Goal: Download file/media

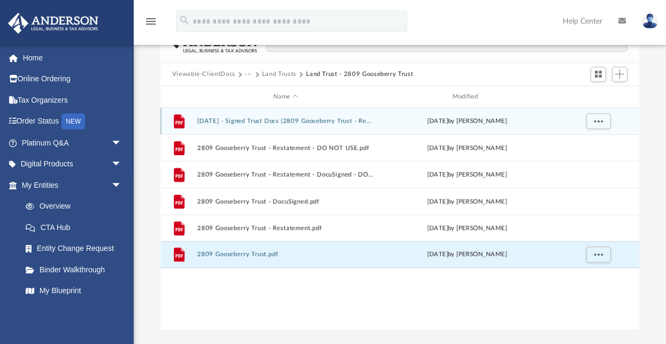
scroll to position [27, 0]
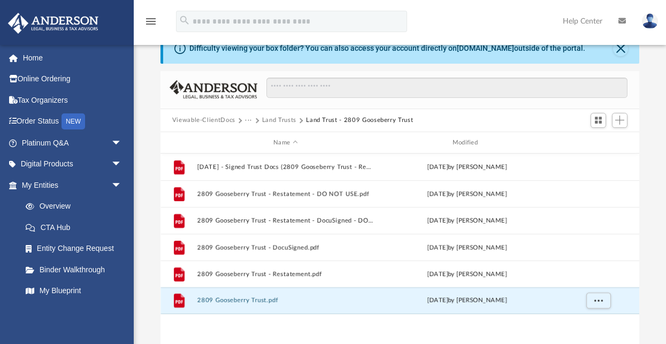
click at [283, 119] on button "Land Trusts" at bounding box center [279, 121] width 34 height 10
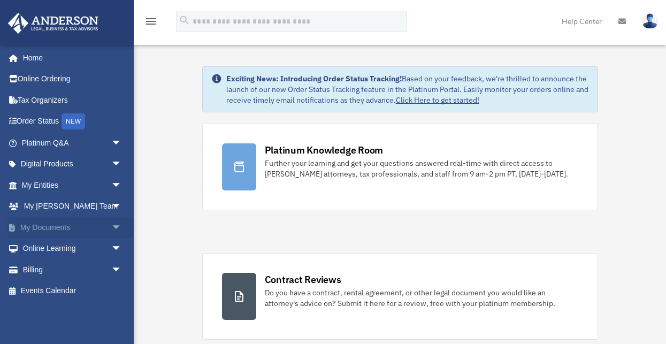
click at [41, 225] on link "My Documents arrow_drop_down" at bounding box center [72, 227] width 131 height 21
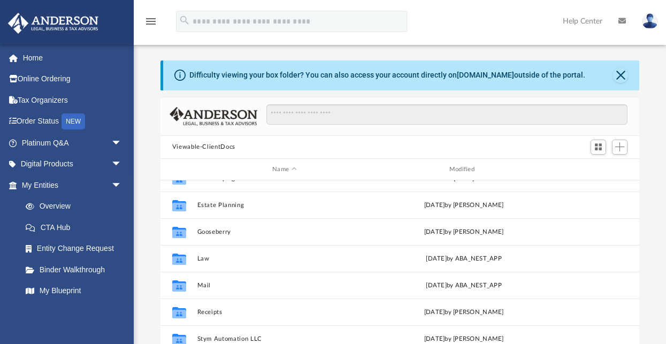
scroll to position [27, 0]
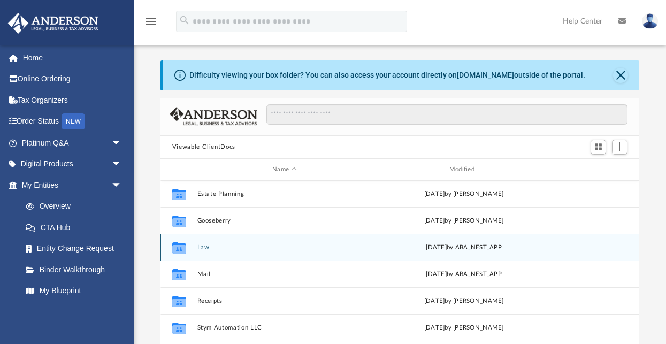
click at [186, 245] on icon "Collaborated Folder" at bounding box center [179, 247] width 17 height 17
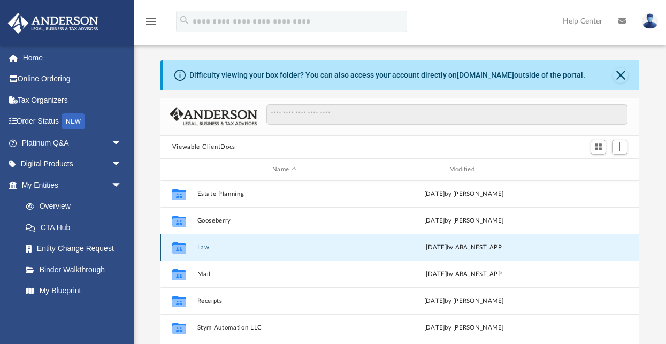
click at [205, 247] on button "Law" at bounding box center [284, 247] width 175 height 7
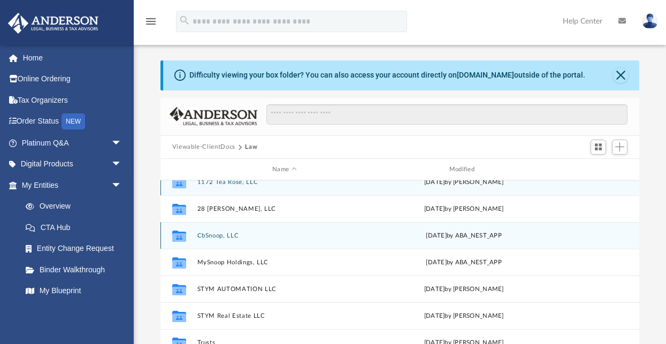
scroll to position [19, 0]
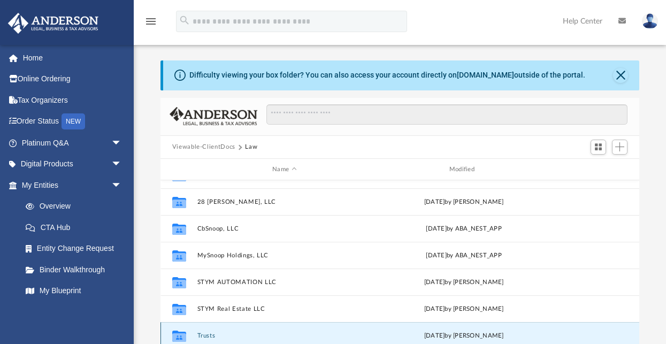
click at [209, 333] on button "Trusts" at bounding box center [284, 335] width 175 height 7
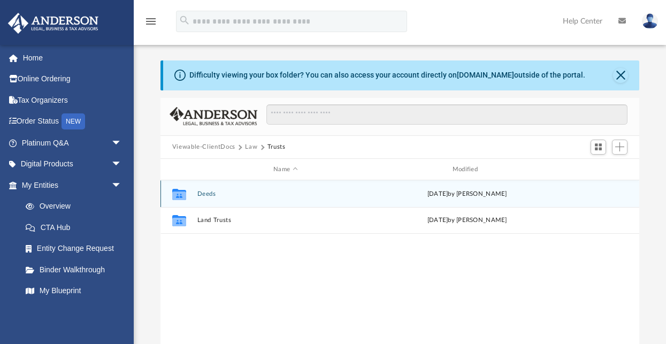
scroll to position [0, 0]
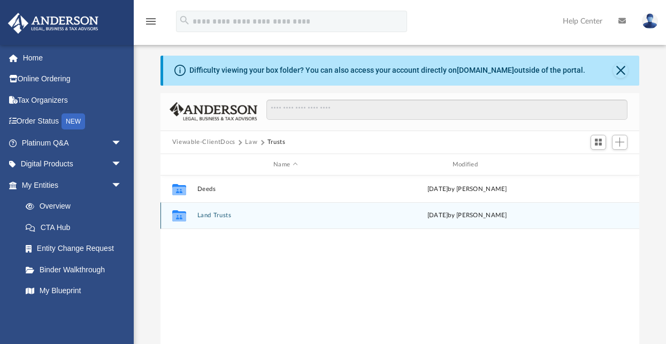
click at [216, 215] on button "Land Trusts" at bounding box center [285, 215] width 177 height 7
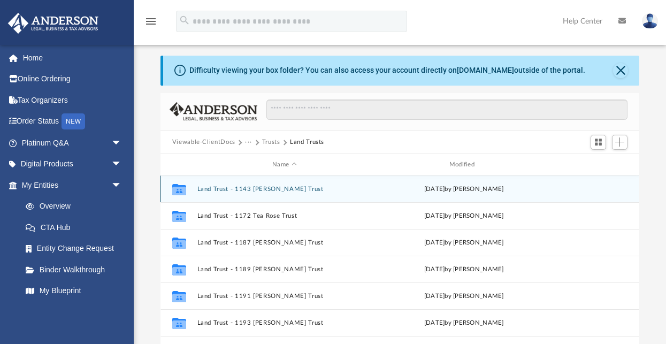
click at [216, 188] on button "Land Trust - 1143 [PERSON_NAME] Trust" at bounding box center [284, 189] width 175 height 7
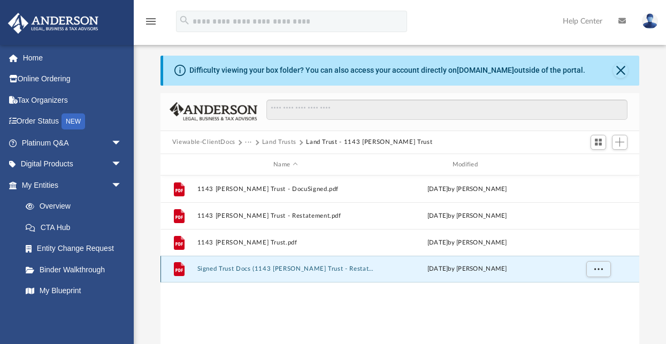
click at [258, 266] on button "Signed Trust Docs (1143 [PERSON_NAME] Trust - Restatement).pdf" at bounding box center [285, 269] width 177 height 7
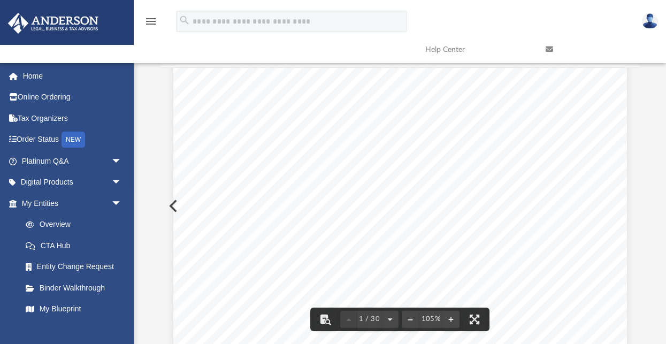
scroll to position [54, 0]
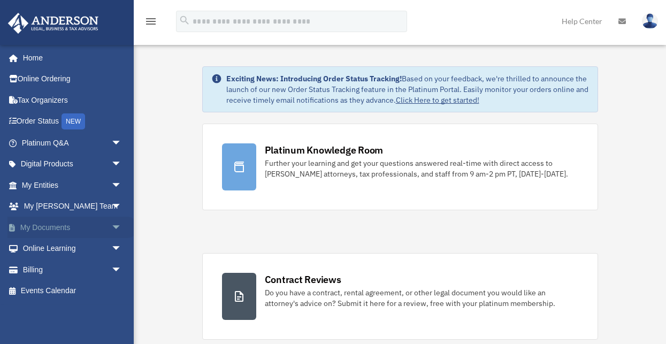
click at [59, 226] on link "My Documents arrow_drop_down" at bounding box center [72, 227] width 131 height 21
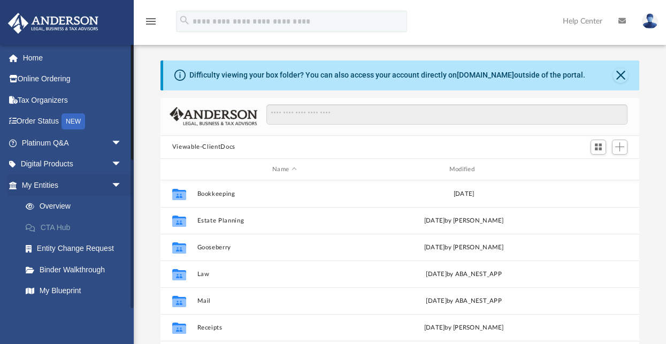
scroll to position [239, 475]
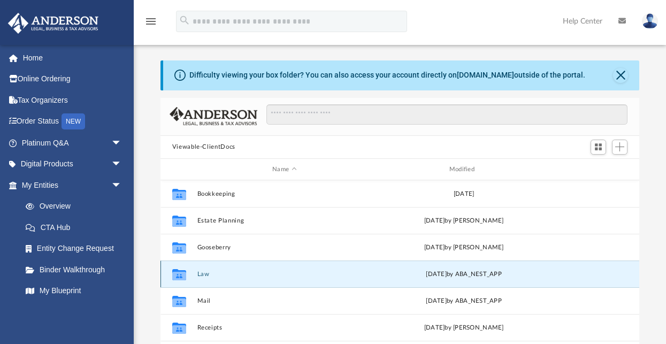
click at [207, 273] on button "Law" at bounding box center [284, 274] width 175 height 7
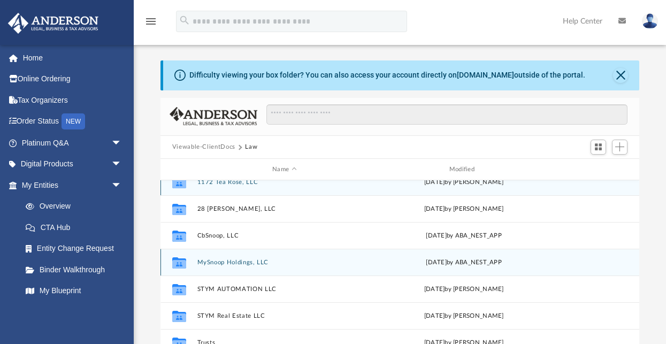
scroll to position [19, 0]
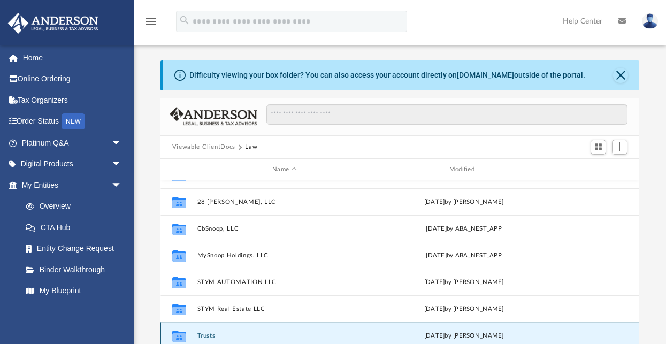
click at [211, 336] on button "Trusts" at bounding box center [284, 335] width 175 height 7
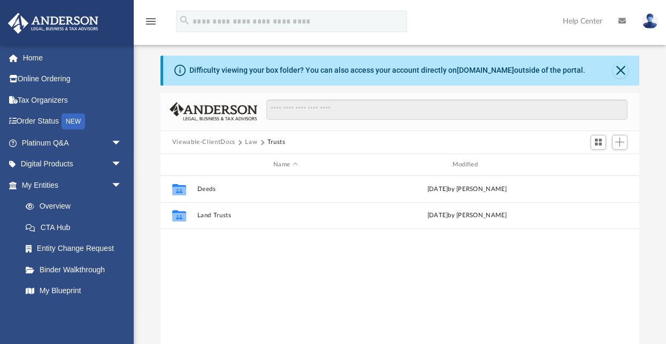
click at [222, 286] on div "Collaborated Folder Deeds [DATE] by [PERSON_NAME] Collaborated Folder Land Trus…" at bounding box center [400, 287] width 479 height 222
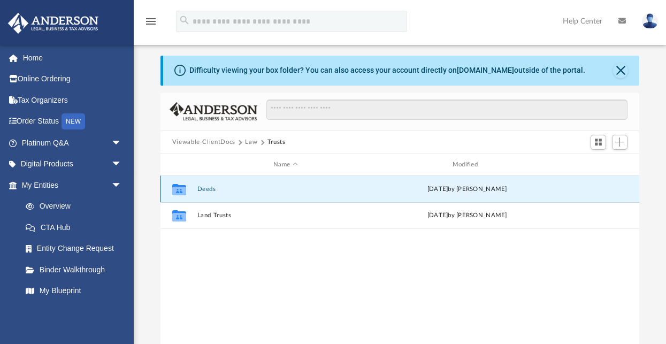
click at [207, 187] on button "Deeds" at bounding box center [285, 189] width 177 height 7
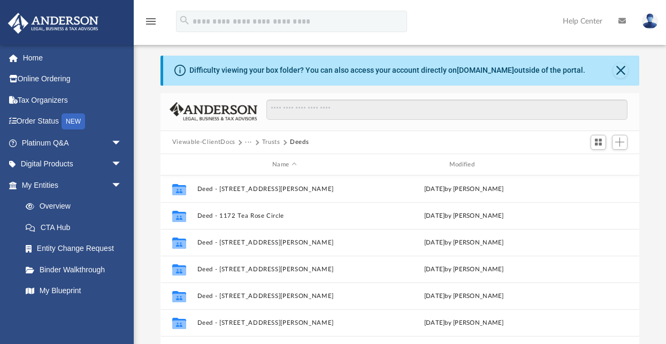
click at [272, 141] on button "Trusts" at bounding box center [271, 143] width 18 height 10
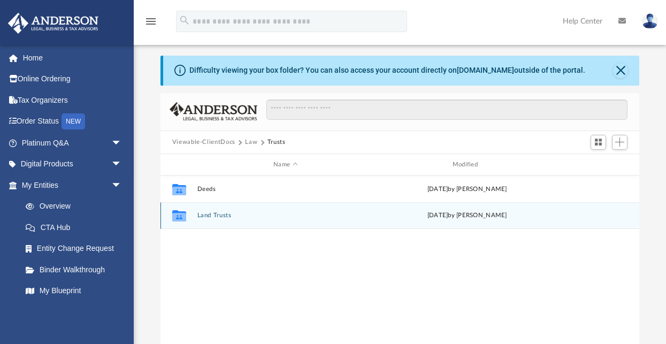
click at [220, 214] on button "Land Trusts" at bounding box center [285, 215] width 177 height 7
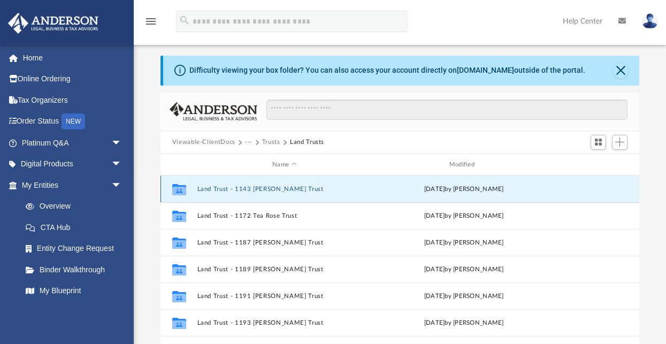
click at [219, 186] on button "Land Trust - 1143 [PERSON_NAME] Trust" at bounding box center [284, 189] width 175 height 7
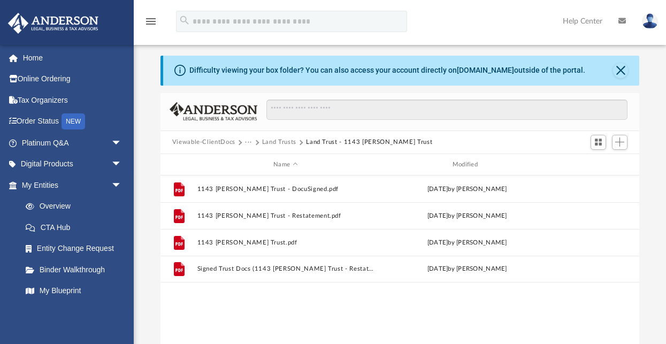
click at [282, 141] on button "Land Trusts" at bounding box center [279, 143] width 34 height 10
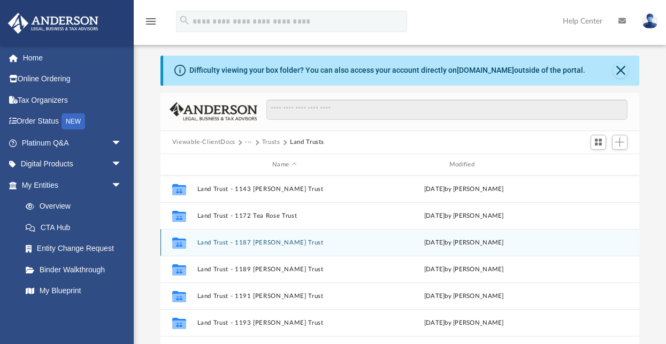
click at [233, 242] on button "Land Trust - 1187 [PERSON_NAME] Trust" at bounding box center [284, 242] width 175 height 7
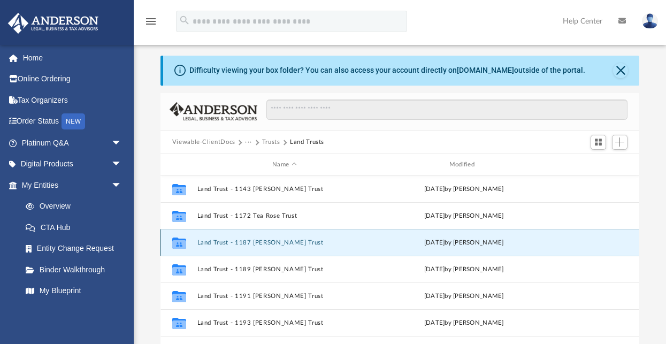
click at [233, 242] on button "Land Trust - 1187 [PERSON_NAME] Trust" at bounding box center [284, 242] width 175 height 7
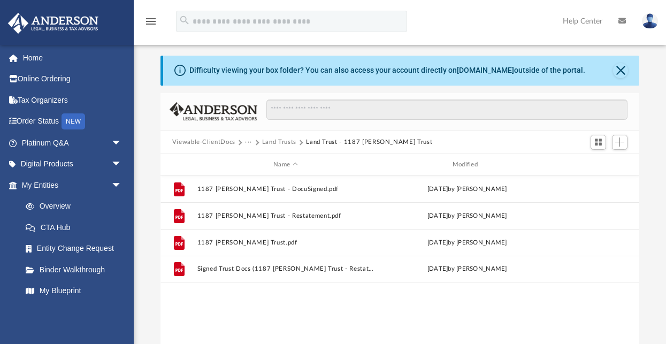
click at [277, 141] on button "Land Trusts" at bounding box center [279, 143] width 34 height 10
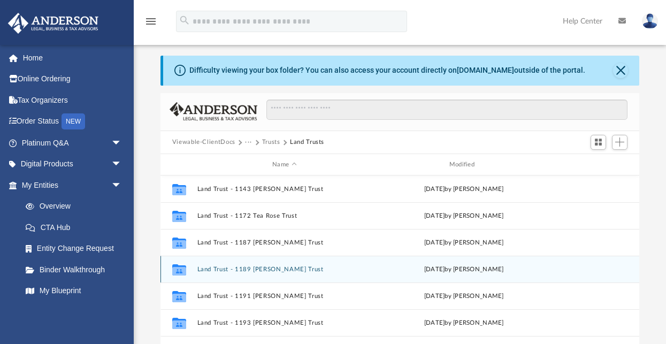
click at [230, 269] on button "Land Trust - 1189 [PERSON_NAME] Trust" at bounding box center [284, 269] width 175 height 7
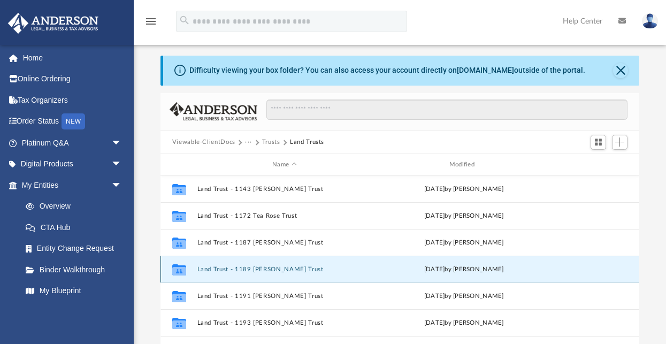
click at [230, 269] on button "Land Trust - 1189 [PERSON_NAME] Trust" at bounding box center [284, 269] width 175 height 7
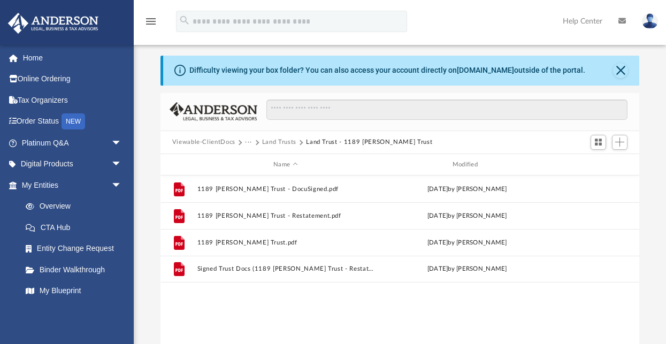
click at [280, 142] on button "Land Trusts" at bounding box center [279, 143] width 34 height 10
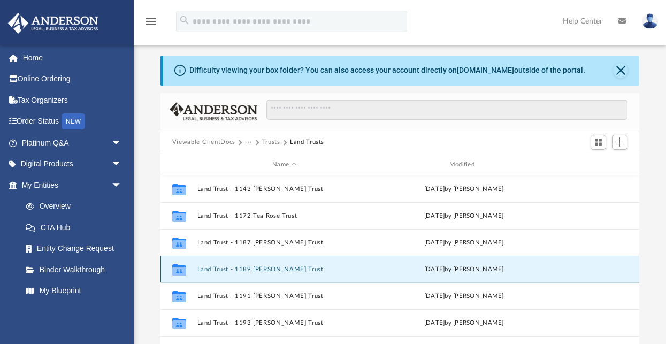
click at [235, 270] on button "Land Trust - 1189 [PERSON_NAME] Trust" at bounding box center [284, 269] width 175 height 7
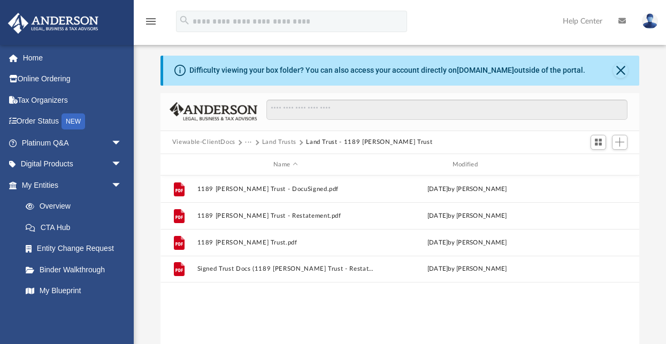
click at [279, 140] on button "Land Trusts" at bounding box center [279, 143] width 34 height 10
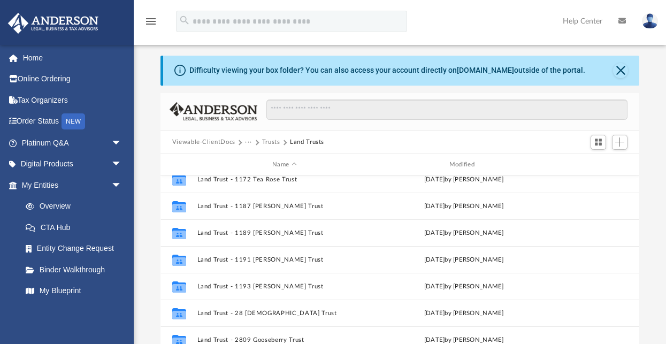
scroll to position [45, 0]
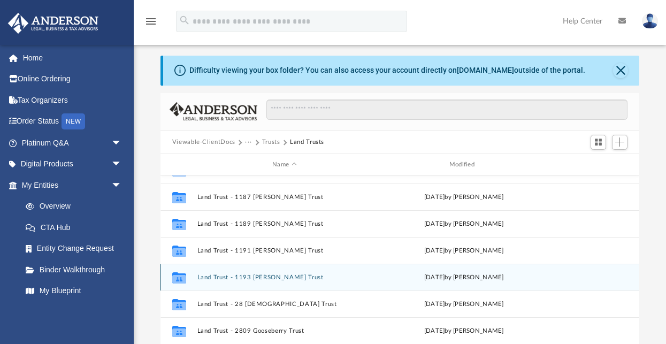
click at [228, 275] on button "Land Trust - 1193 [PERSON_NAME] Trust" at bounding box center [284, 277] width 175 height 7
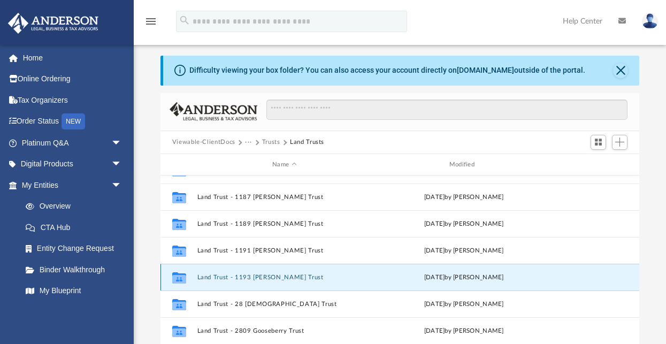
click at [228, 275] on button "Land Trust - 1193 [PERSON_NAME] Trust" at bounding box center [284, 277] width 175 height 7
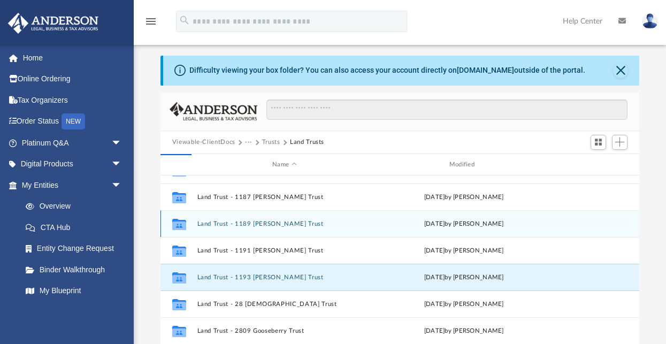
scroll to position [0, 0]
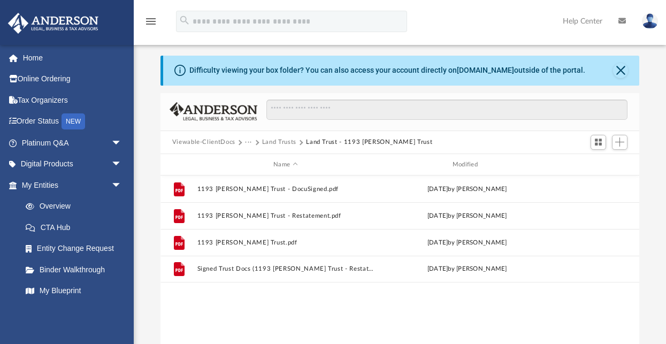
click at [284, 141] on button "Land Trusts" at bounding box center [279, 143] width 34 height 10
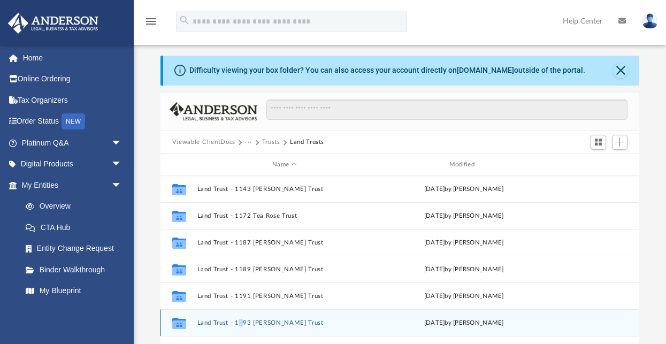
click at [240, 319] on div "Collaborated Folder Land Trust - 1193 [PERSON_NAME] Trust [DATE] by [PERSON_NAM…" at bounding box center [400, 322] width 479 height 27
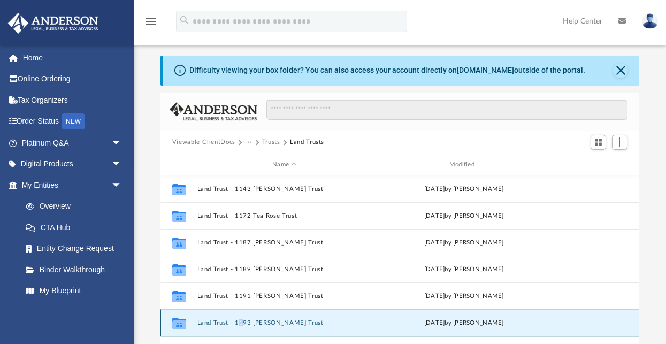
click at [240, 318] on div "Collaborated Folder Land Trust - 1193 [PERSON_NAME] Trust [DATE] by [PERSON_NAM…" at bounding box center [400, 322] width 479 height 27
click at [205, 322] on button "Land Trust - 1193 [PERSON_NAME] Trust" at bounding box center [284, 322] width 175 height 7
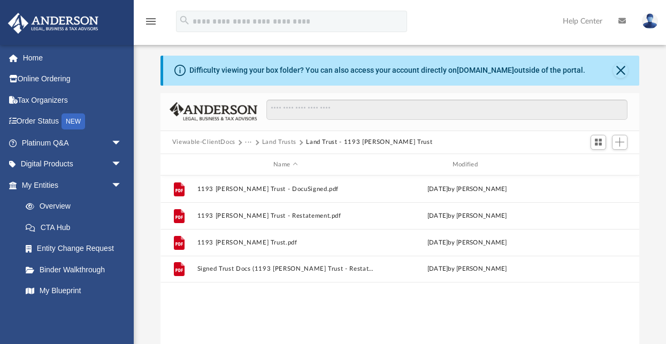
click at [242, 301] on div "File 1193 [PERSON_NAME] Trust - DocuSigned.pdf [DATE] by [PERSON_NAME] File 119…" at bounding box center [400, 287] width 479 height 222
click at [273, 140] on button "Land Trusts" at bounding box center [279, 143] width 34 height 10
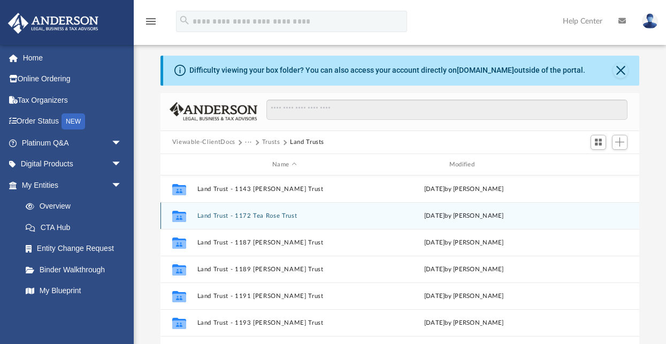
click at [218, 216] on button "Land Trust - 1172 Tea Rose Trust" at bounding box center [284, 215] width 175 height 7
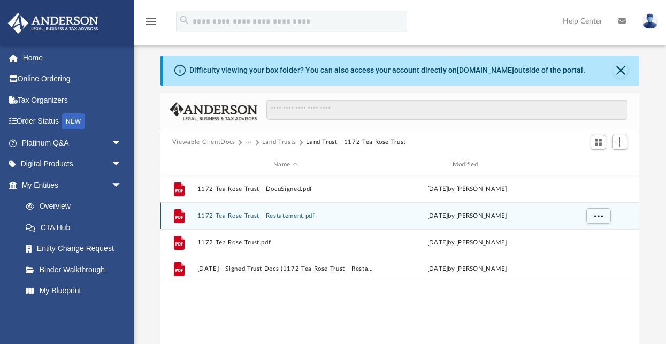
click at [286, 217] on button "1172 Tea Rose Trust - Restatement.pdf" at bounding box center [285, 215] width 177 height 7
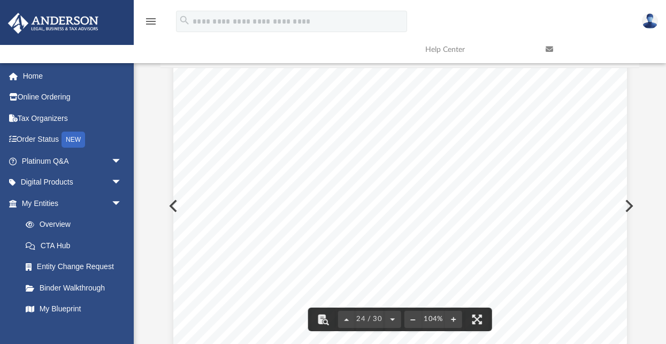
scroll to position [13967, 0]
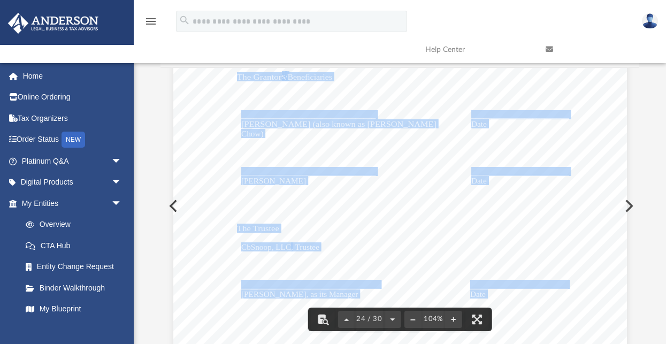
drag, startPoint x: 638, startPoint y: 279, endPoint x: 644, endPoint y: 129, distance: 149.9
click at [644, 129] on body "X Get a chance to win 6 months of Platinum for free just by filling out this su…" at bounding box center [333, 252] width 666 height 620
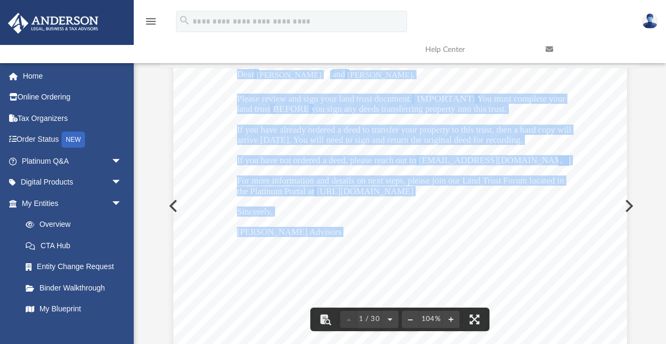
scroll to position [0, 0]
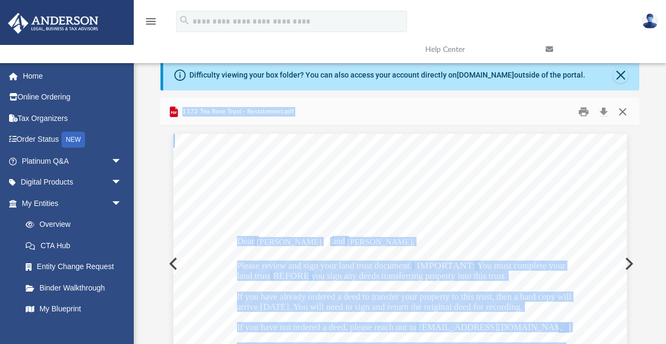
click at [623, 110] on button "Close" at bounding box center [622, 111] width 19 height 17
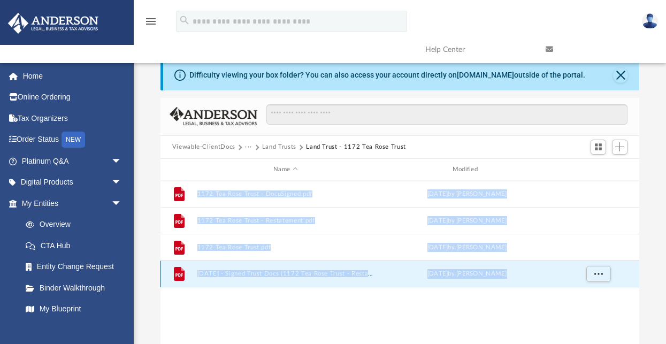
click at [342, 273] on button "[DATE] - Signed Trust Docs (1172 Tea Rose Trust - Restatement) .pdf" at bounding box center [285, 274] width 177 height 7
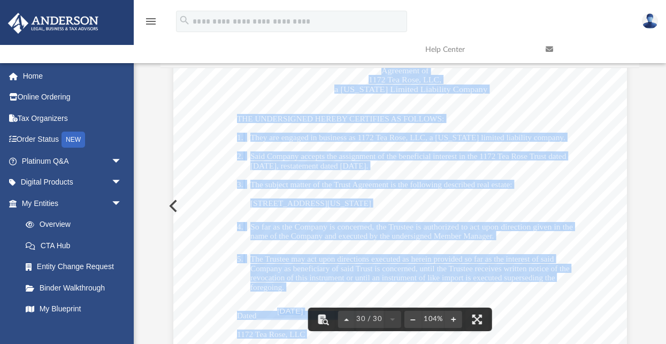
scroll to position [17505, 0]
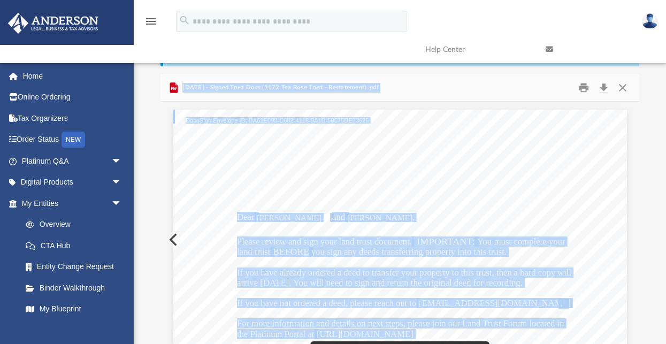
scroll to position [0, 0]
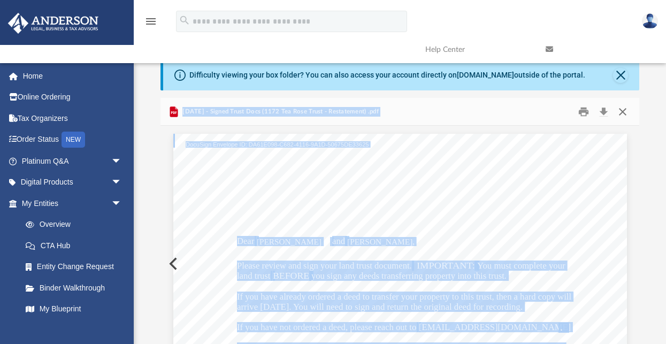
click at [622, 111] on button "Close" at bounding box center [622, 111] width 19 height 17
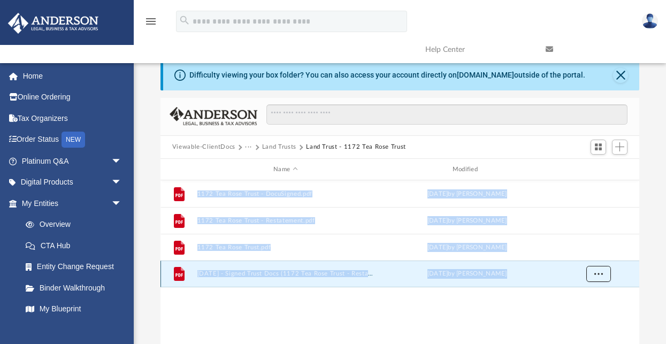
click at [597, 273] on span "More options" at bounding box center [598, 274] width 9 height 6
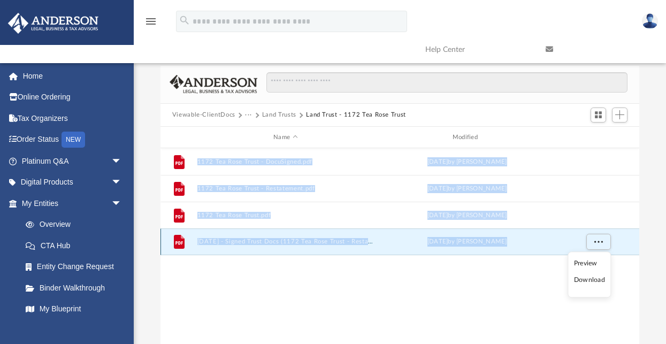
scroll to position [80, 0]
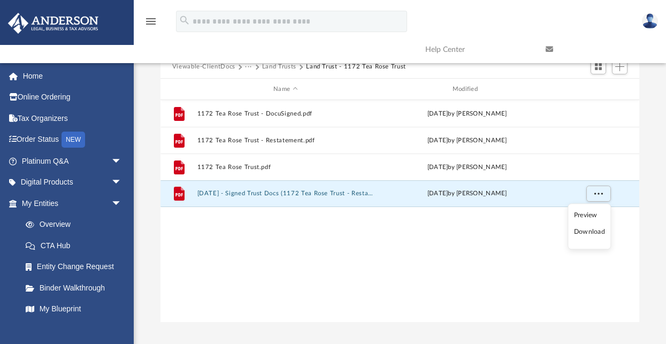
click at [590, 233] on li "Download" at bounding box center [589, 232] width 31 height 11
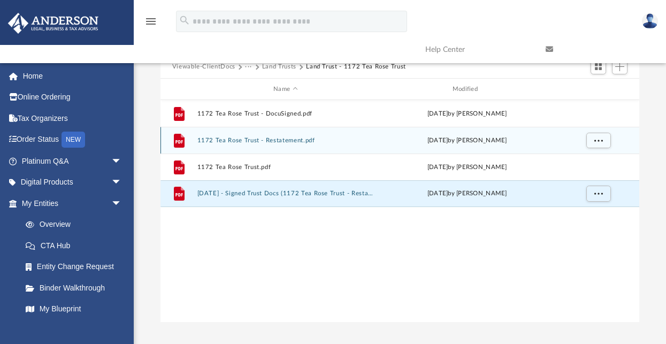
click at [374, 146] on div "File 1172 Tea Rose Trust - Restatement.pdf [DATE] by [PERSON_NAME]" at bounding box center [400, 140] width 479 height 27
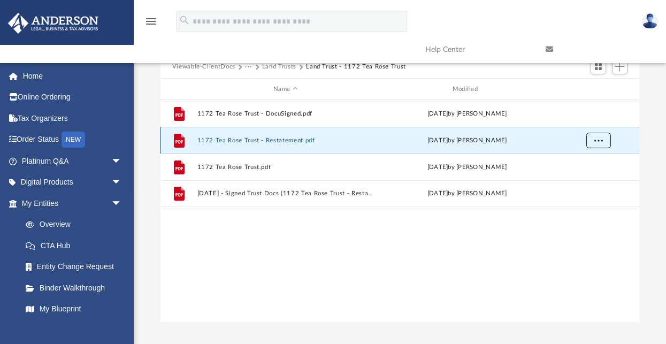
click at [601, 138] on span "More options" at bounding box center [598, 141] width 9 height 6
click at [594, 178] on li "Download" at bounding box center [589, 178] width 31 height 11
click at [421, 228] on div "File 1172 Tea Rose Trust - DocuSigned.pdf [DATE] by [PERSON_NAME] File 1172 Tea…" at bounding box center [400, 211] width 479 height 222
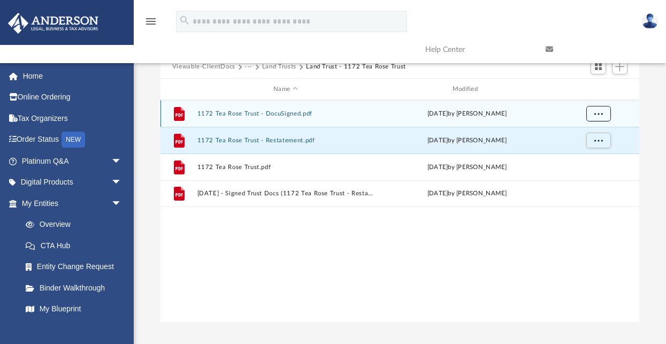
click at [600, 113] on span "More options" at bounding box center [598, 114] width 9 height 6
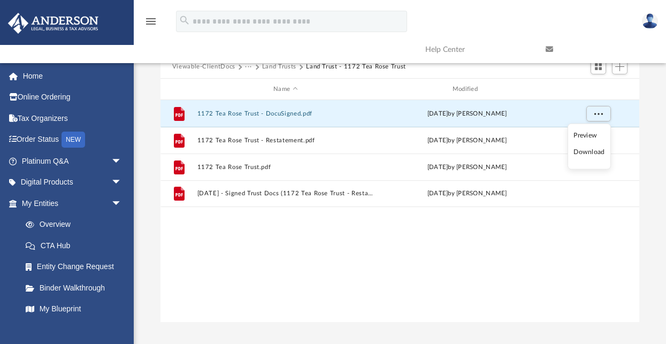
click at [587, 152] on li "Download" at bounding box center [589, 152] width 31 height 11
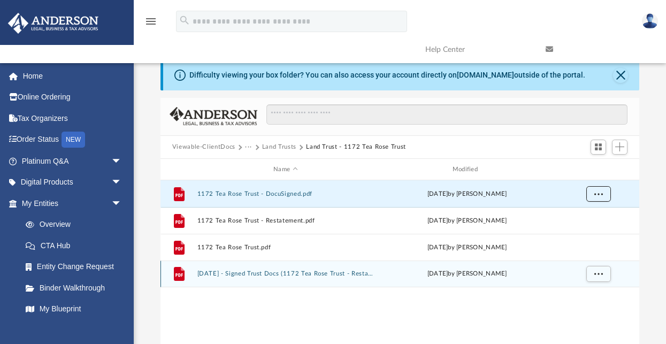
scroll to position [0, 0]
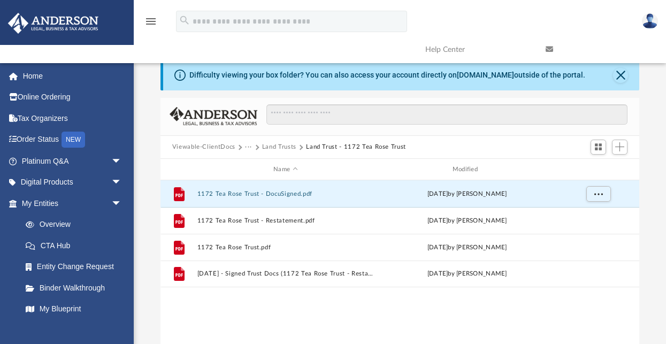
click at [279, 145] on button "Land Trusts" at bounding box center [279, 147] width 34 height 10
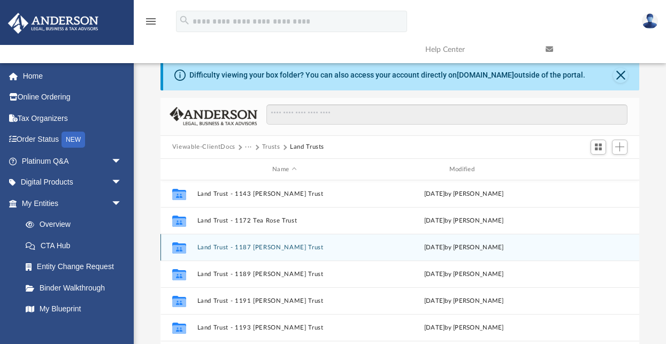
click at [246, 246] on button "Land Trust - 1187 [PERSON_NAME] Trust" at bounding box center [284, 247] width 175 height 7
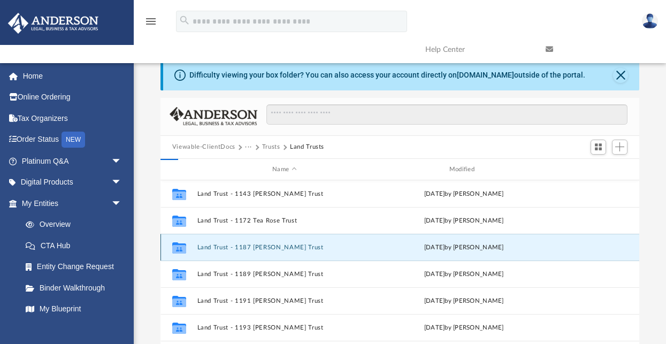
click at [246, 246] on button "Land Trust - 1187 [PERSON_NAME] Trust" at bounding box center [284, 247] width 175 height 7
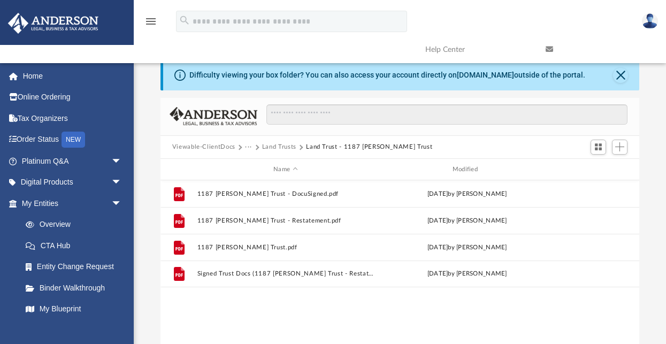
click at [276, 146] on button "Land Trusts" at bounding box center [279, 147] width 34 height 10
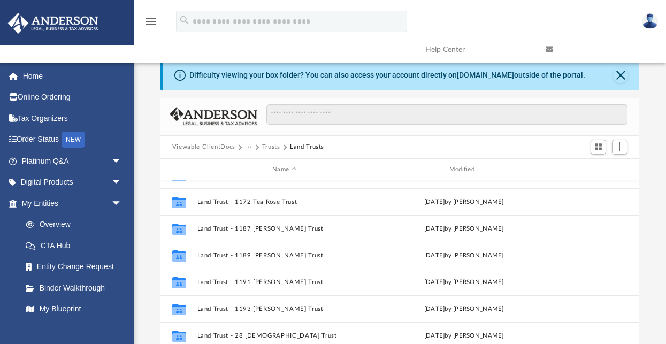
scroll to position [45, 0]
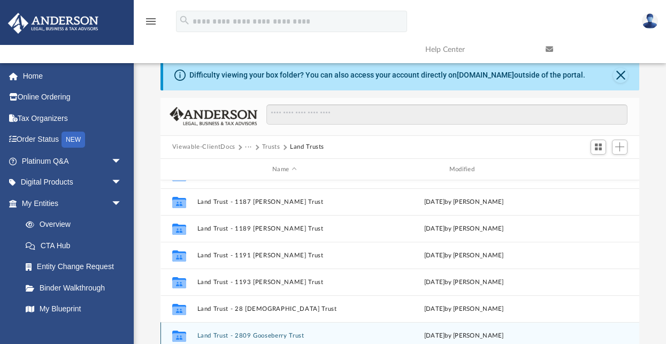
click at [228, 333] on button "Land Trust - 2809 Gooseberry Trust" at bounding box center [284, 335] width 175 height 7
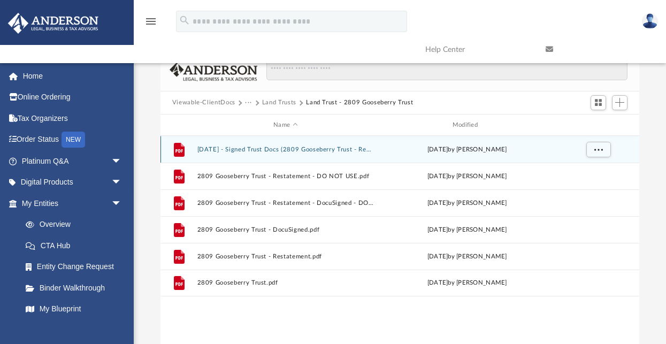
scroll to position [58, 0]
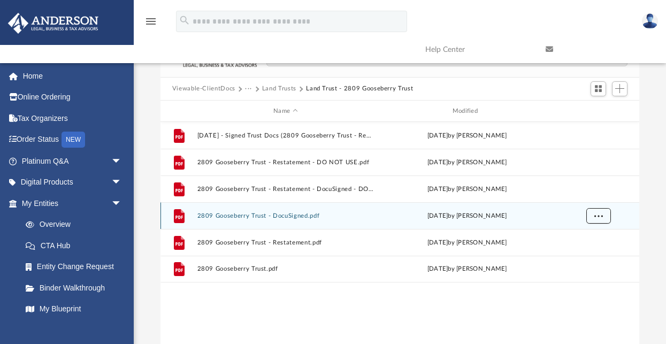
click at [598, 218] on span "More options" at bounding box center [598, 216] width 9 height 6
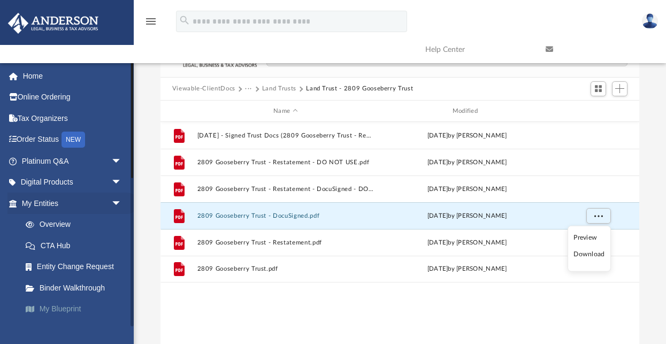
click at [55, 308] on link "My Blueprint" at bounding box center [76, 309] width 123 height 21
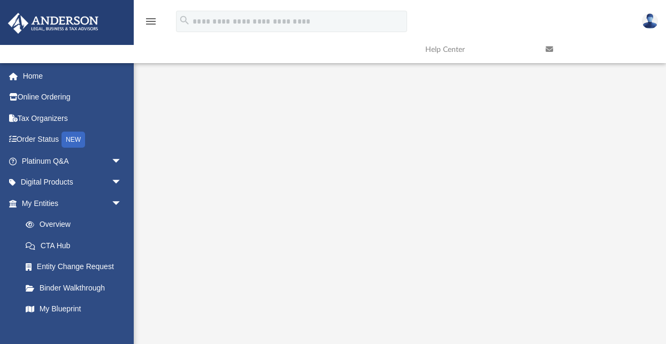
scroll to position [80, 0]
